Goal: Check status: Check status

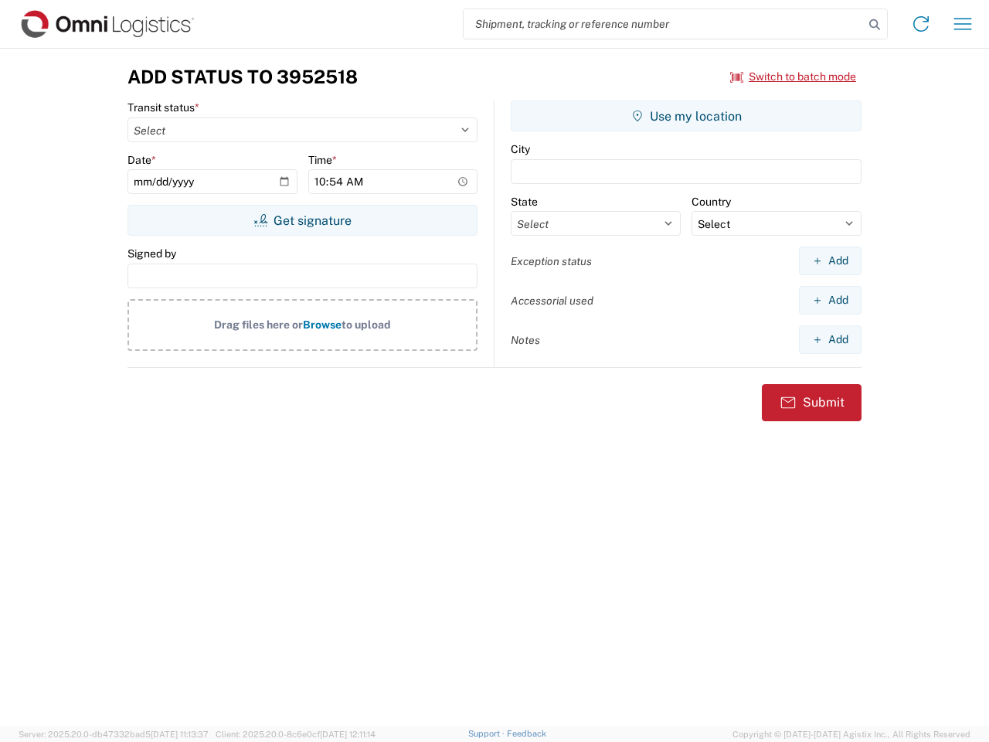
click at [664, 24] on input "search" at bounding box center [664, 23] width 400 height 29
click at [874, 25] on icon at bounding box center [875, 25] width 22 height 22
click at [921, 24] on icon at bounding box center [920, 24] width 25 height 25
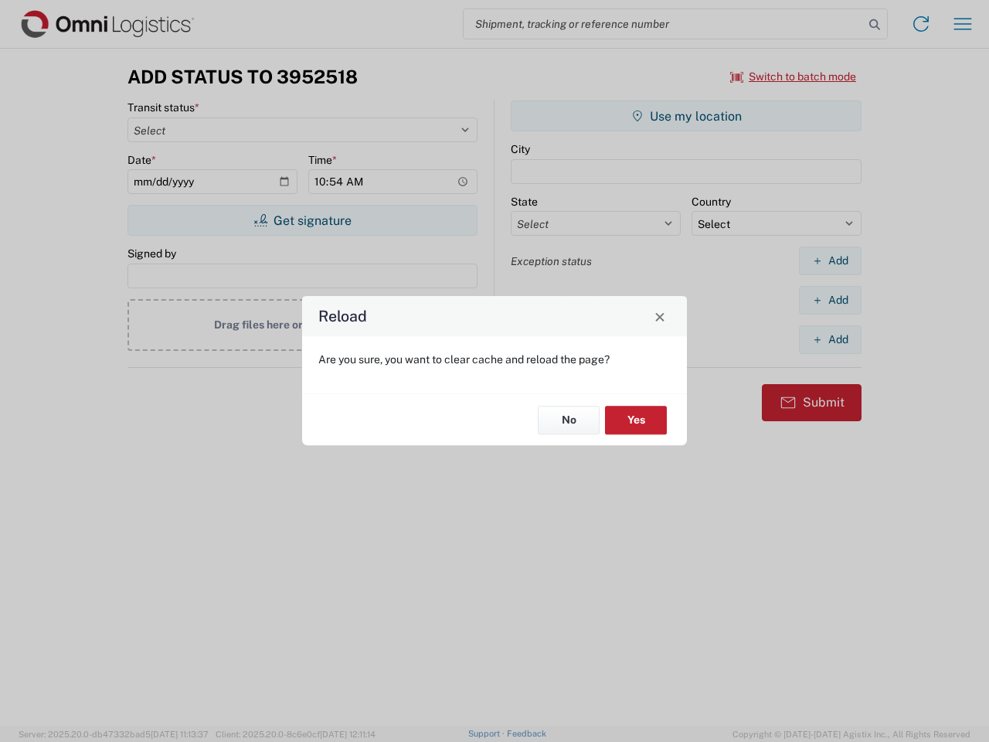
click at [963, 24] on div "Reload Are you sure, you want to clear cache and reload the page? No Yes" at bounding box center [494, 371] width 989 height 742
click at [793, 76] on div "Reload Are you sure, you want to clear cache and reload the page? No Yes" at bounding box center [494, 371] width 989 height 742
click at [302, 220] on div "Reload Are you sure, you want to clear cache and reload the page? No Yes" at bounding box center [494, 371] width 989 height 742
click at [686, 116] on div "Reload Are you sure, you want to clear cache and reload the page? No Yes" at bounding box center [494, 371] width 989 height 742
click at [830, 260] on div "Reload Are you sure, you want to clear cache and reload the page? No Yes" at bounding box center [494, 371] width 989 height 742
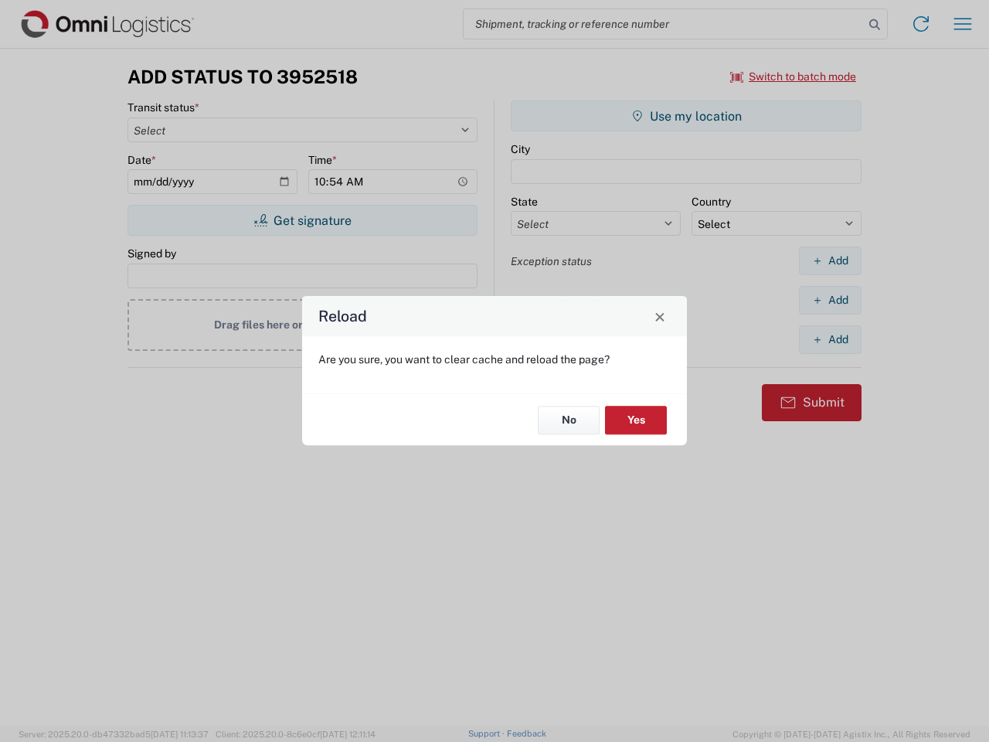
click at [830, 300] on div "Reload Are you sure, you want to clear cache and reload the page? No Yes" at bounding box center [494, 371] width 989 height 742
click at [830, 339] on div "Reload Are you sure, you want to clear cache and reload the page? No Yes" at bounding box center [494, 371] width 989 height 742
